Goal: Book appointment/travel/reservation

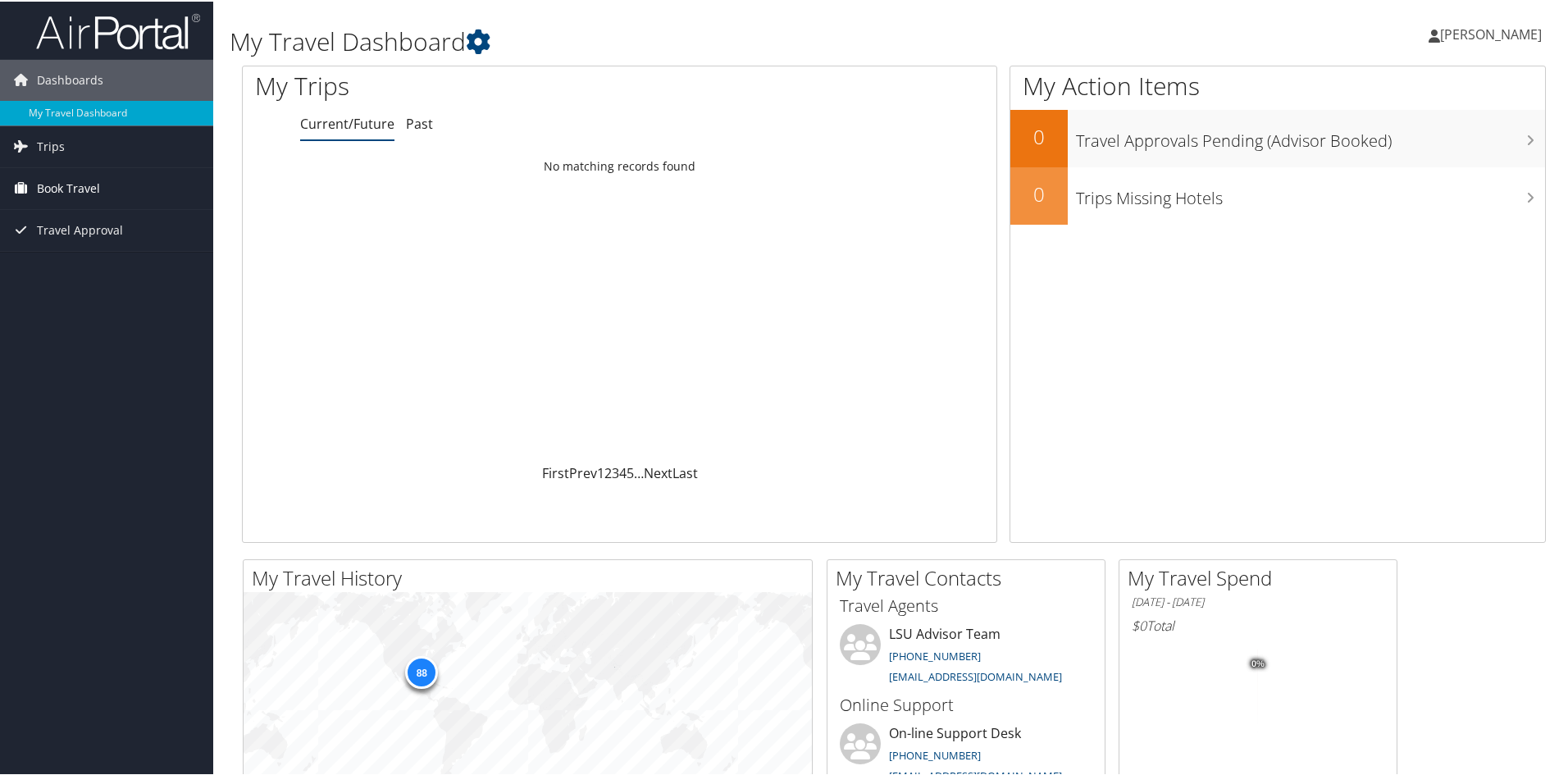
click at [64, 174] on span "Book Travel" at bounding box center [68, 187] width 64 height 41
click at [84, 238] on link "Book/Manage Online Trips" at bounding box center [107, 243] width 213 height 24
